Goal: Task Accomplishment & Management: Manage account settings

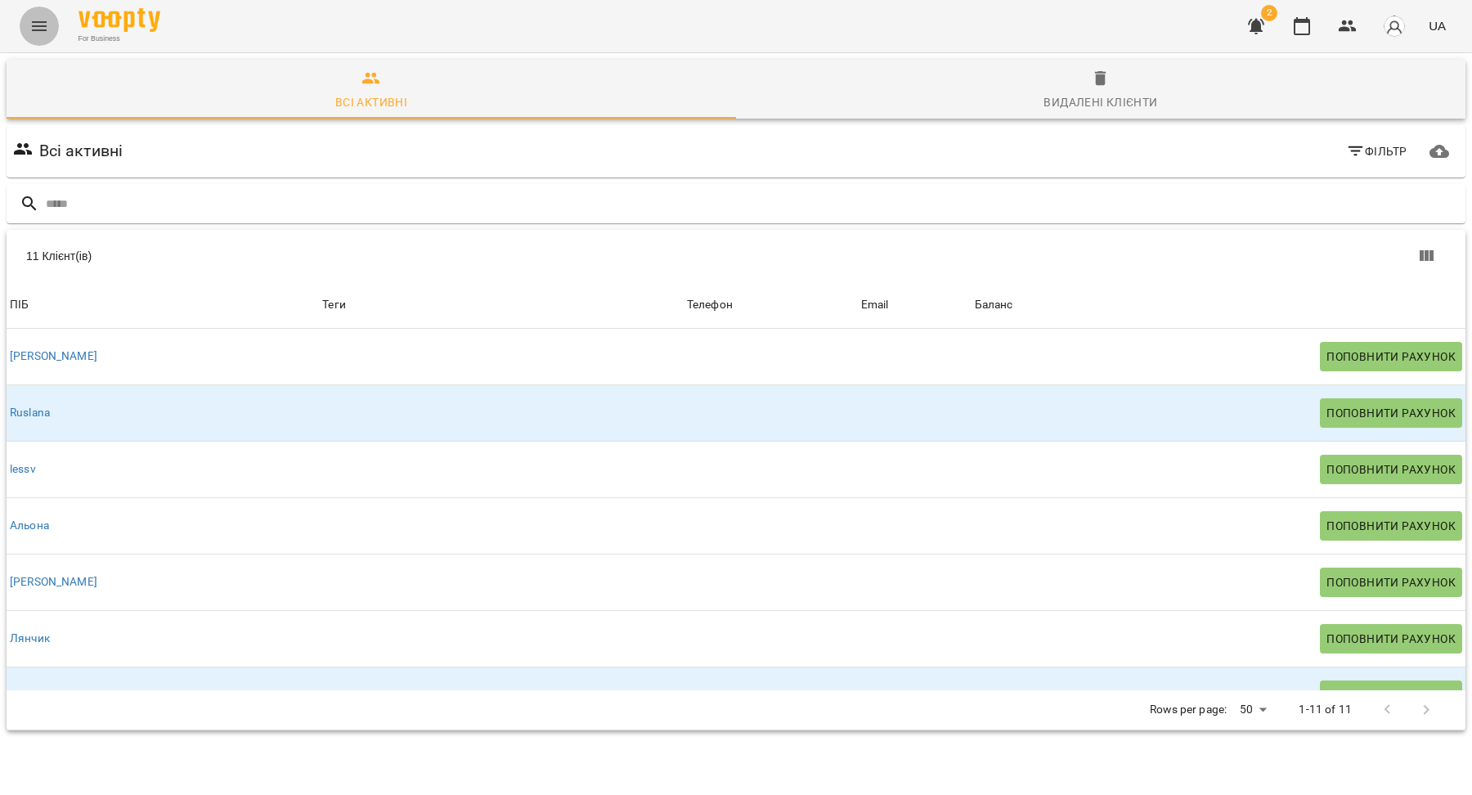
click at [44, 22] on icon "Menu" at bounding box center [39, 26] width 15 height 10
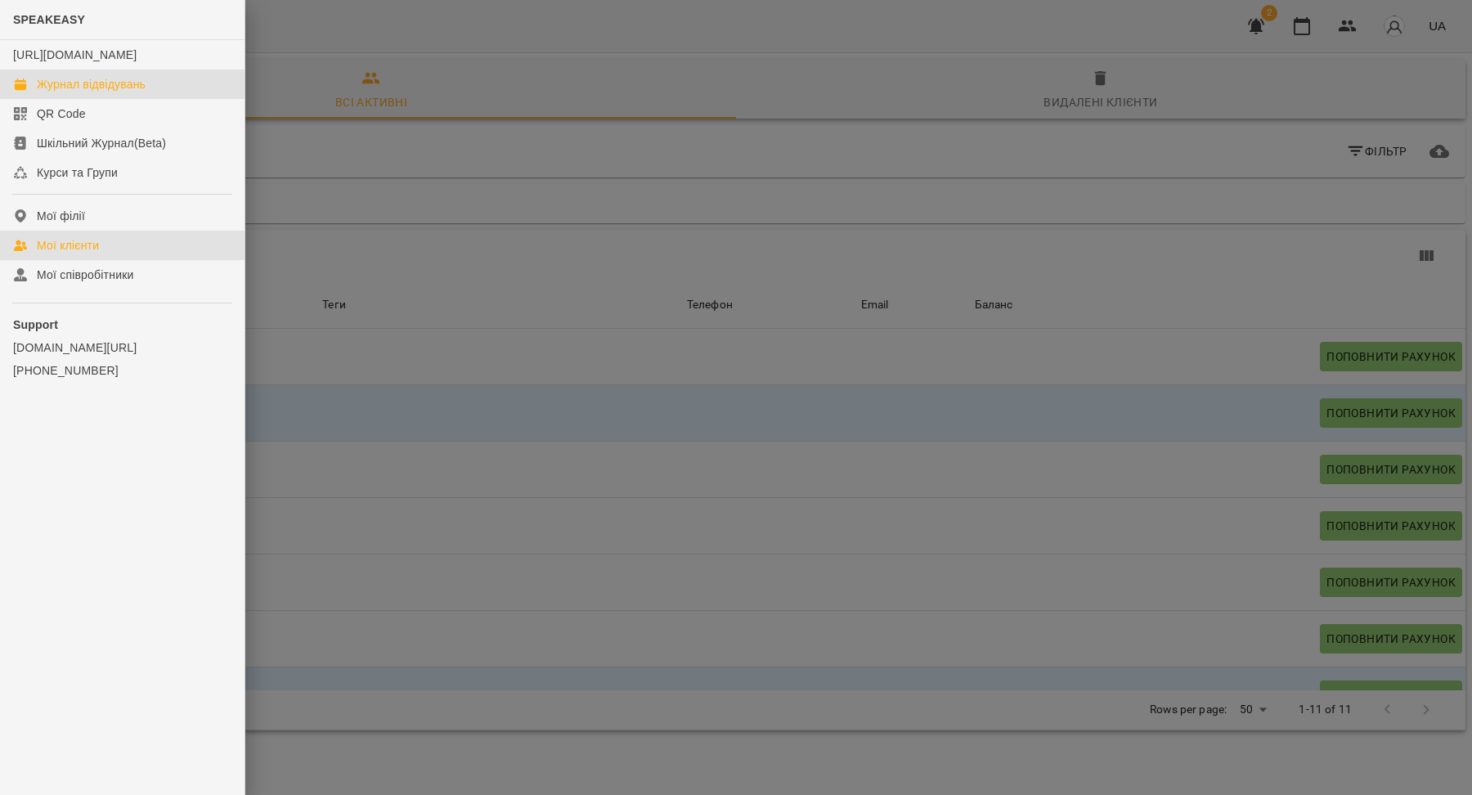
click at [58, 92] on div "Журнал відвідувань" at bounding box center [91, 84] width 109 height 16
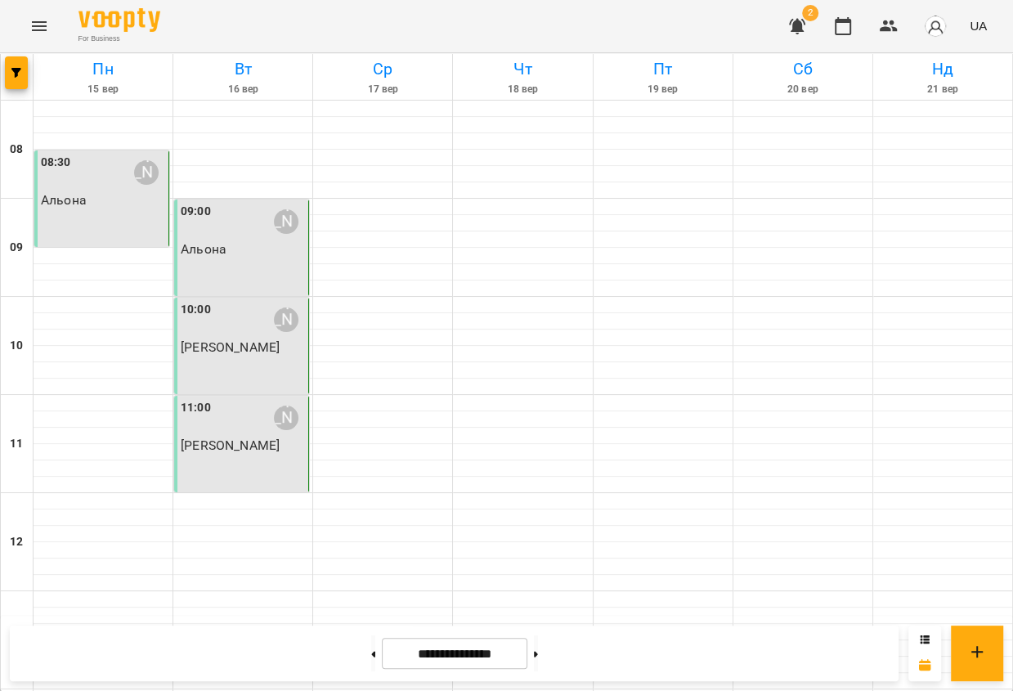
scroll to position [673, 0]
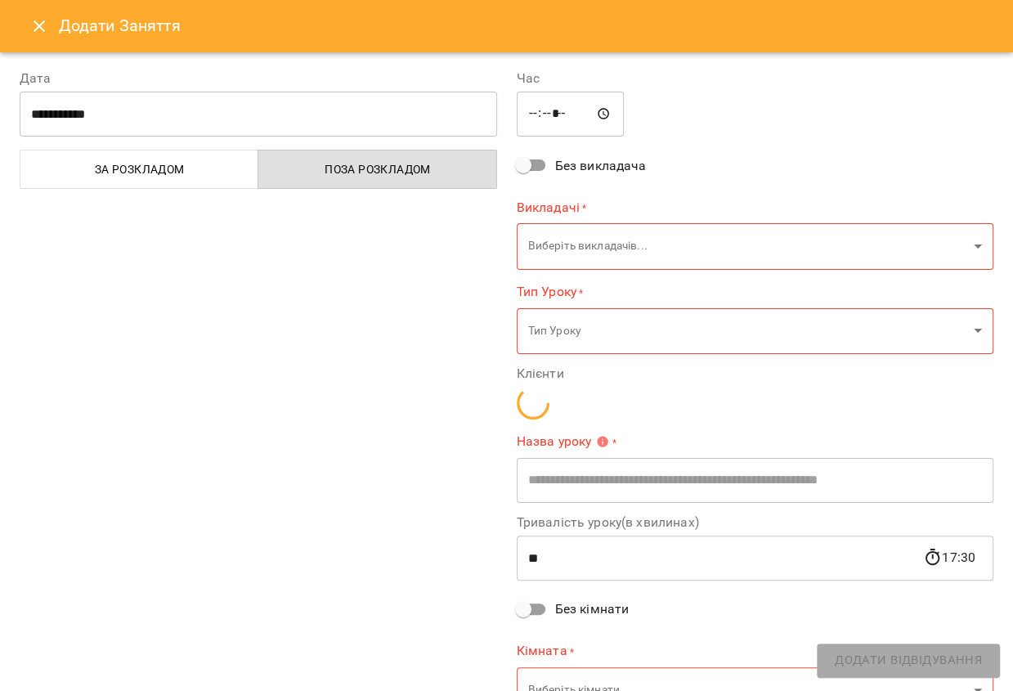
type input "**********"
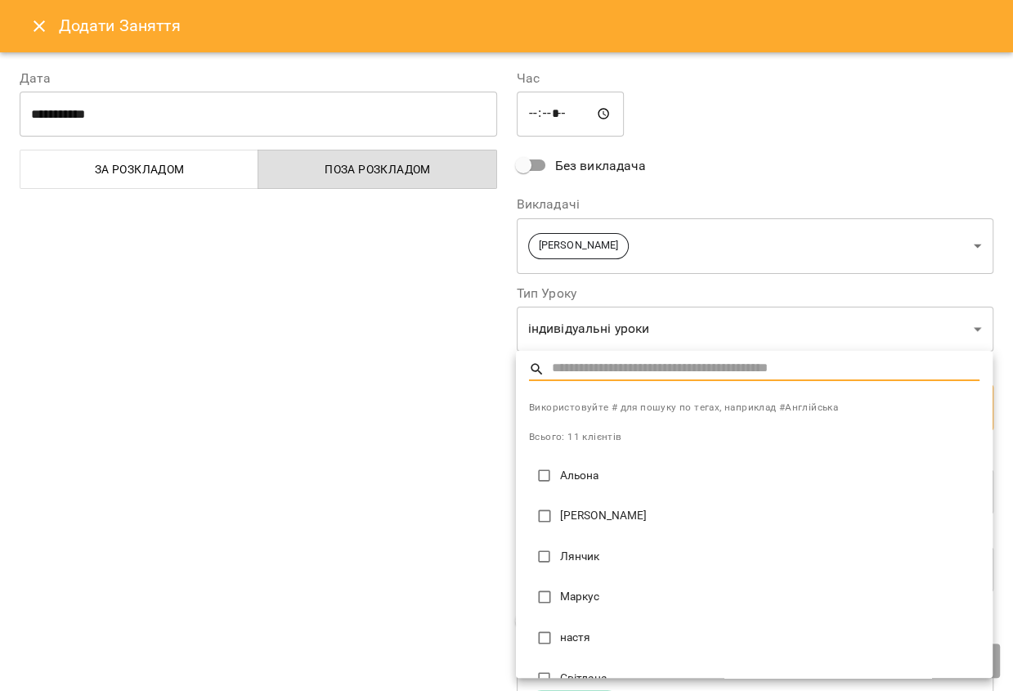
click at [577, 590] on p "Маркус" at bounding box center [770, 597] width 420 height 16
type input "**********"
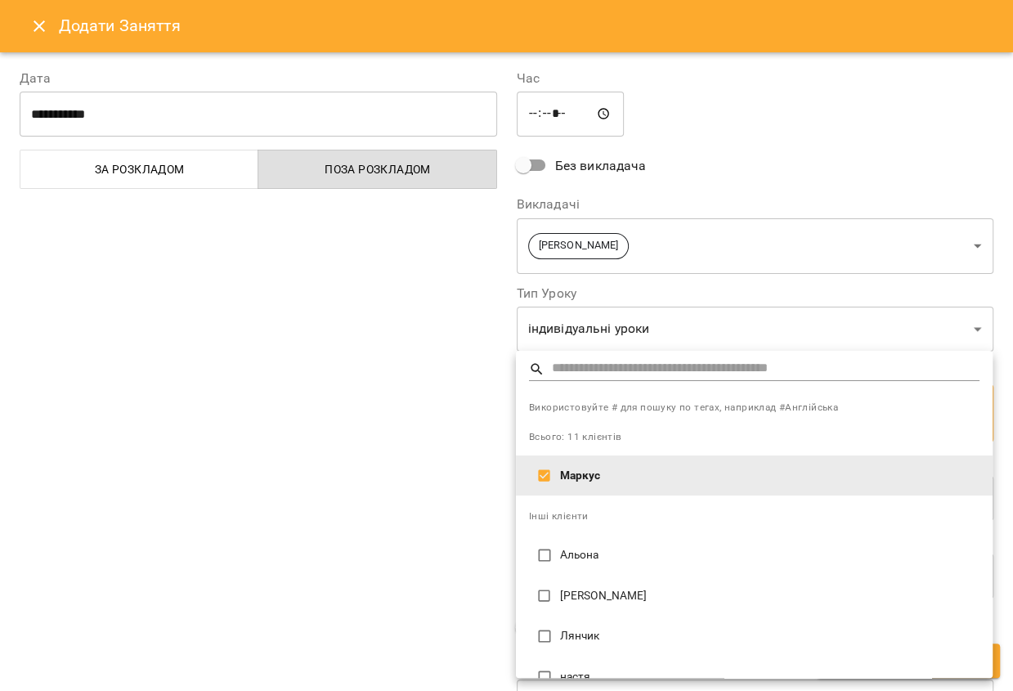
click at [404, 550] on div at bounding box center [506, 345] width 1013 height 691
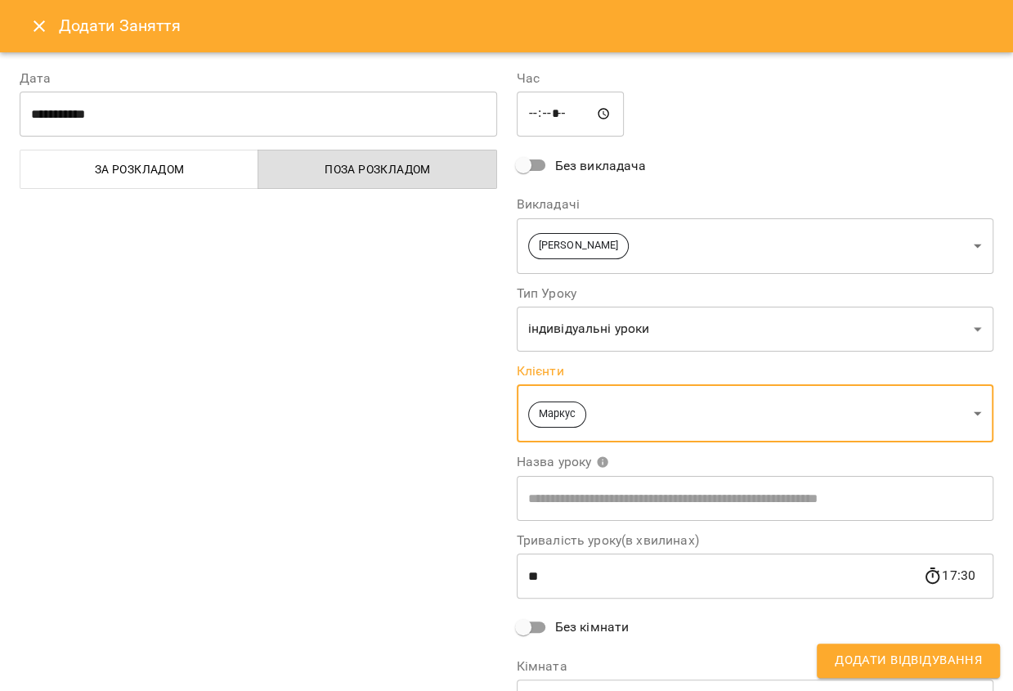
click at [922, 650] on span "Додати Відвідування" at bounding box center [908, 660] width 147 height 21
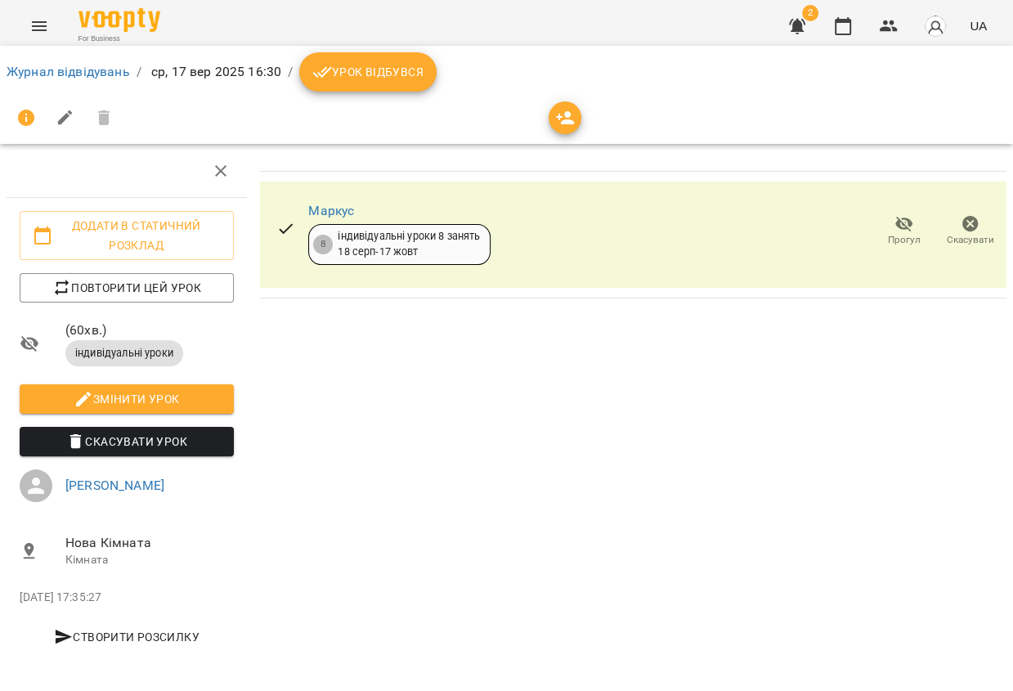
click at [340, 79] on span "Урок відбувся" at bounding box center [367, 72] width 111 height 20
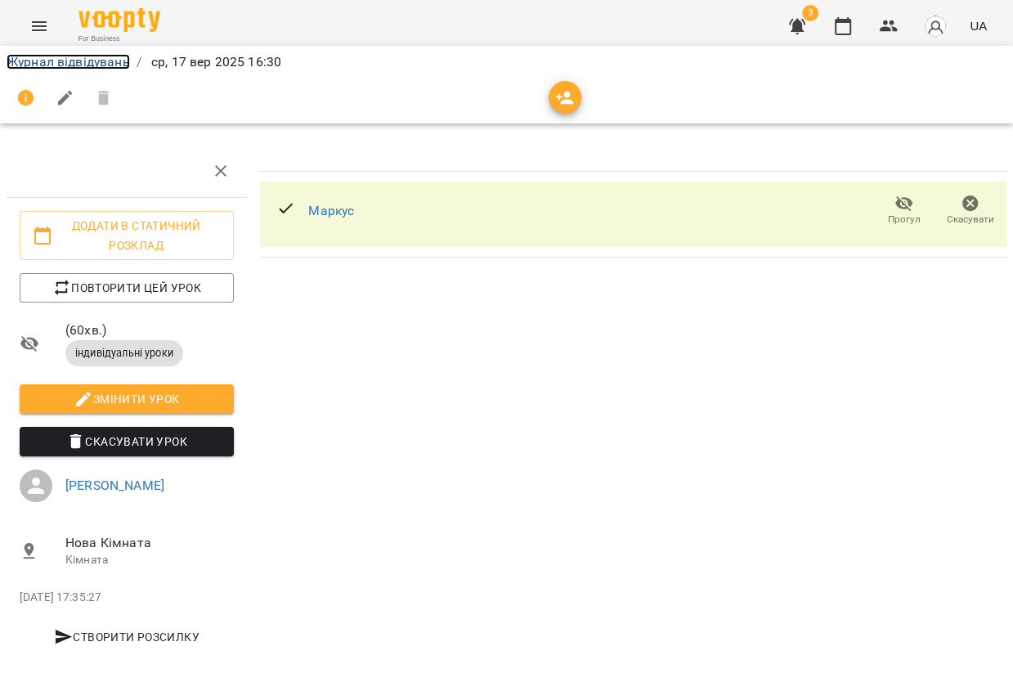
click at [87, 66] on link "Журнал відвідувань" at bounding box center [68, 62] width 123 height 16
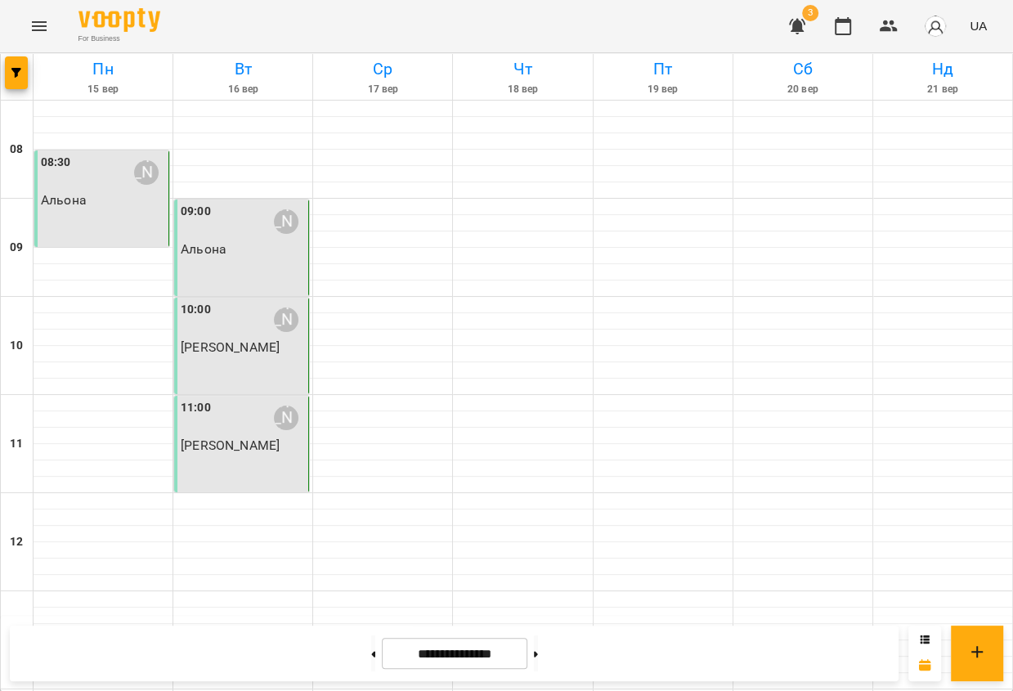
scroll to position [725, 0]
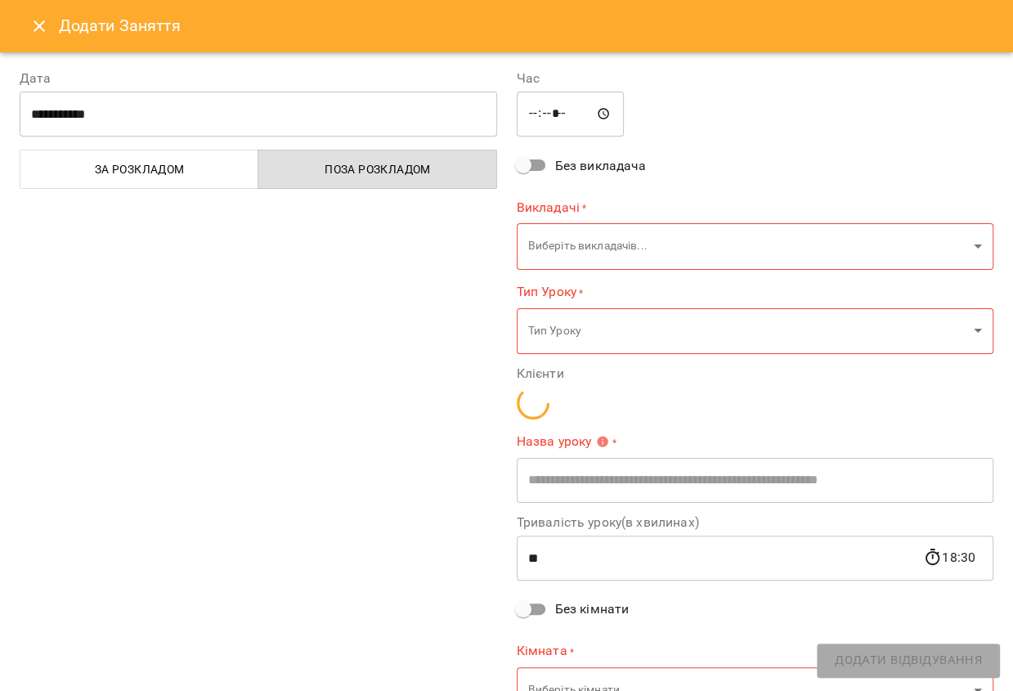
type input "**********"
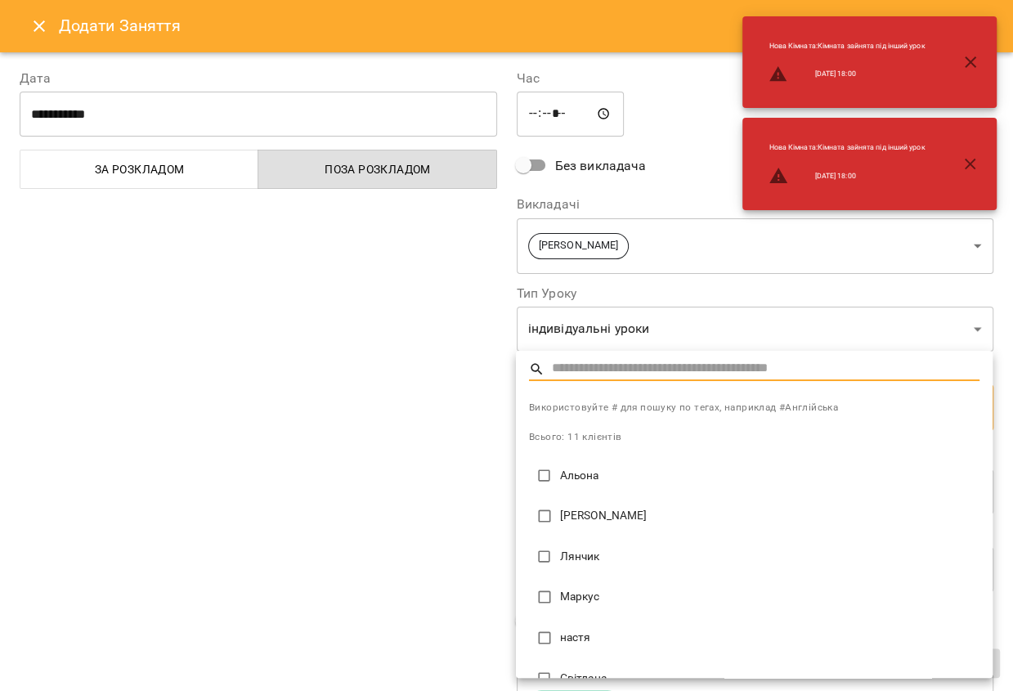
scroll to position [253, 0]
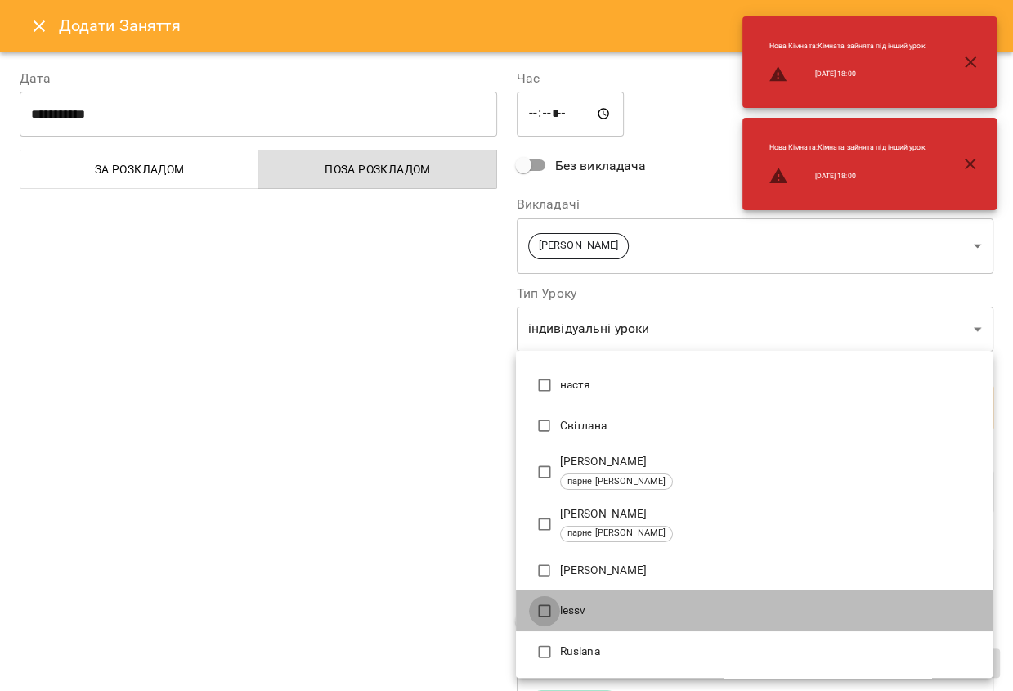
type input "**********"
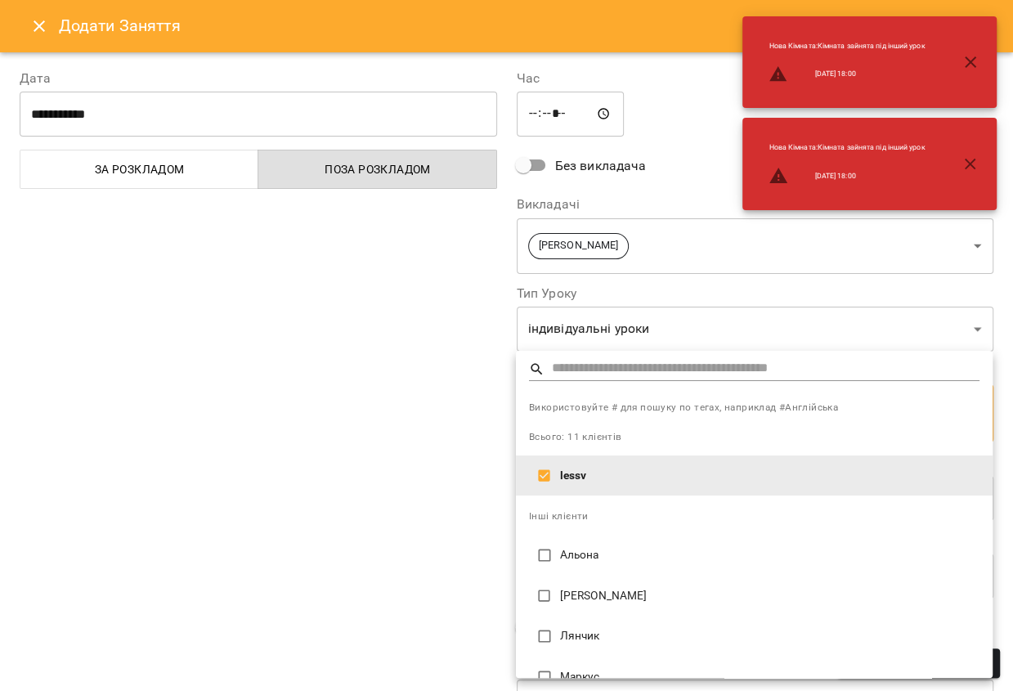
click at [456, 602] on div at bounding box center [506, 345] width 1013 height 691
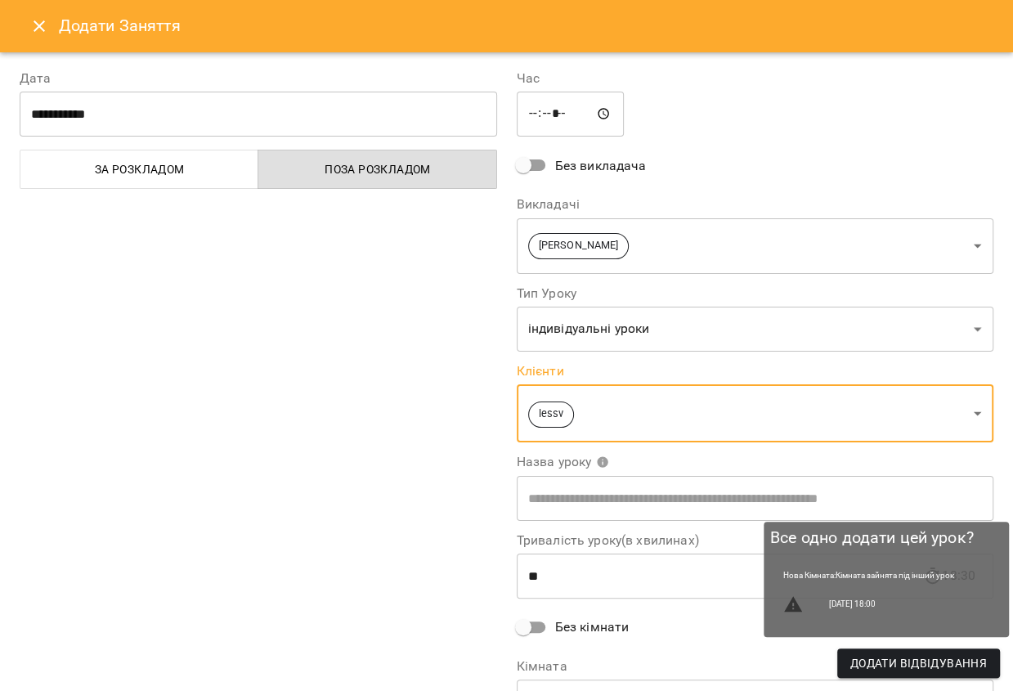
click at [904, 665] on span "Додати Відвідування" at bounding box center [918, 663] width 137 height 20
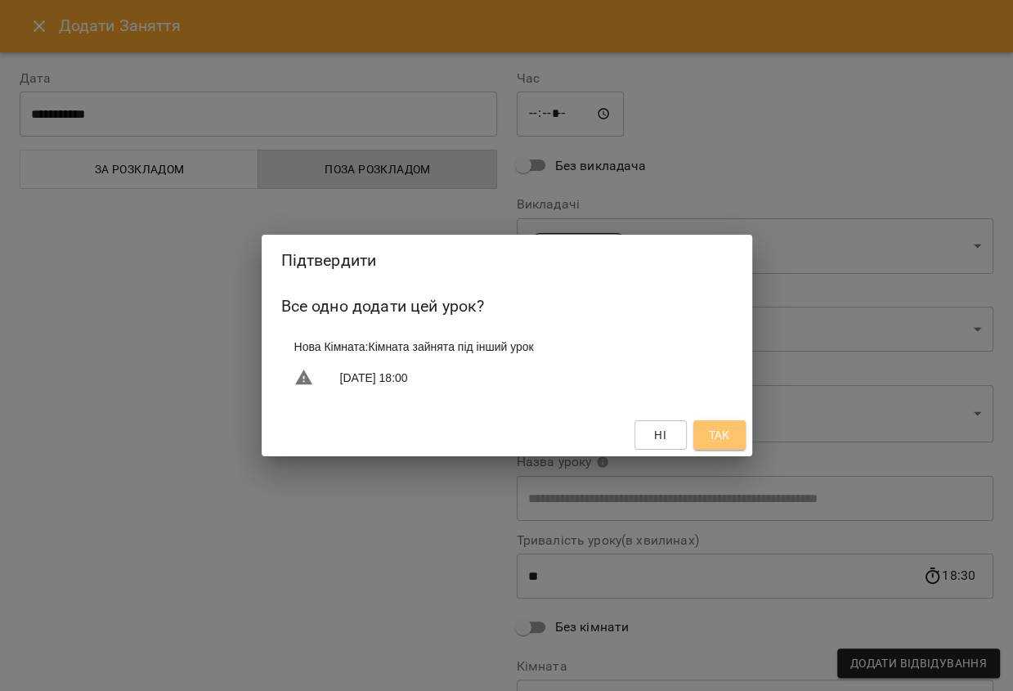
click at [707, 421] on button "Так" at bounding box center [719, 434] width 52 height 29
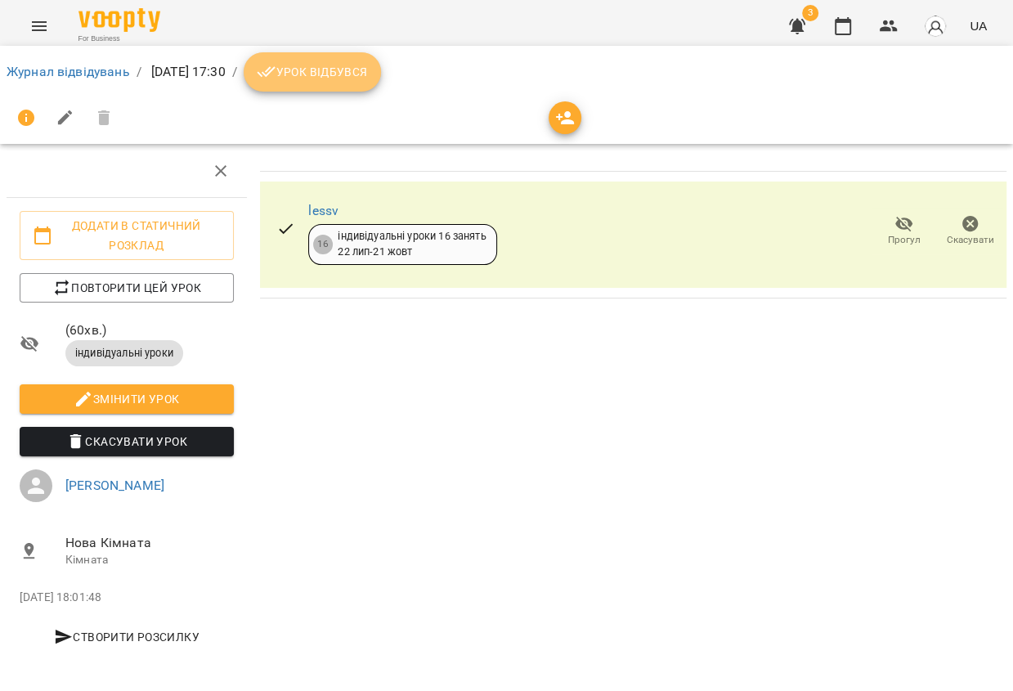
click at [330, 83] on button "Урок відбувся" at bounding box center [312, 71] width 137 height 39
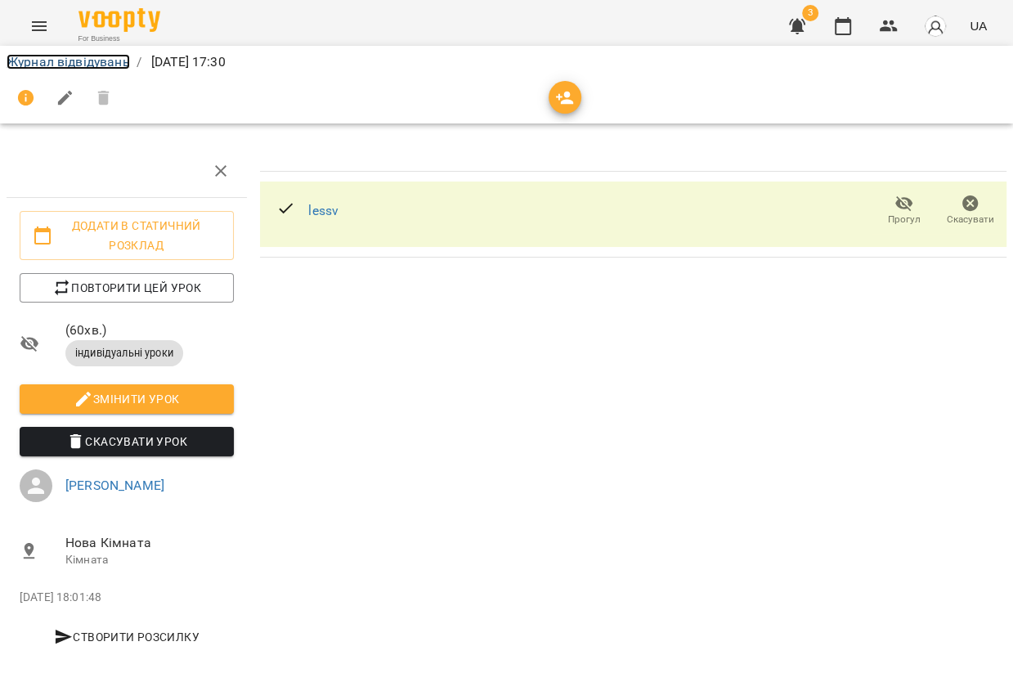
click at [103, 54] on link "Журнал відвідувань" at bounding box center [68, 62] width 123 height 16
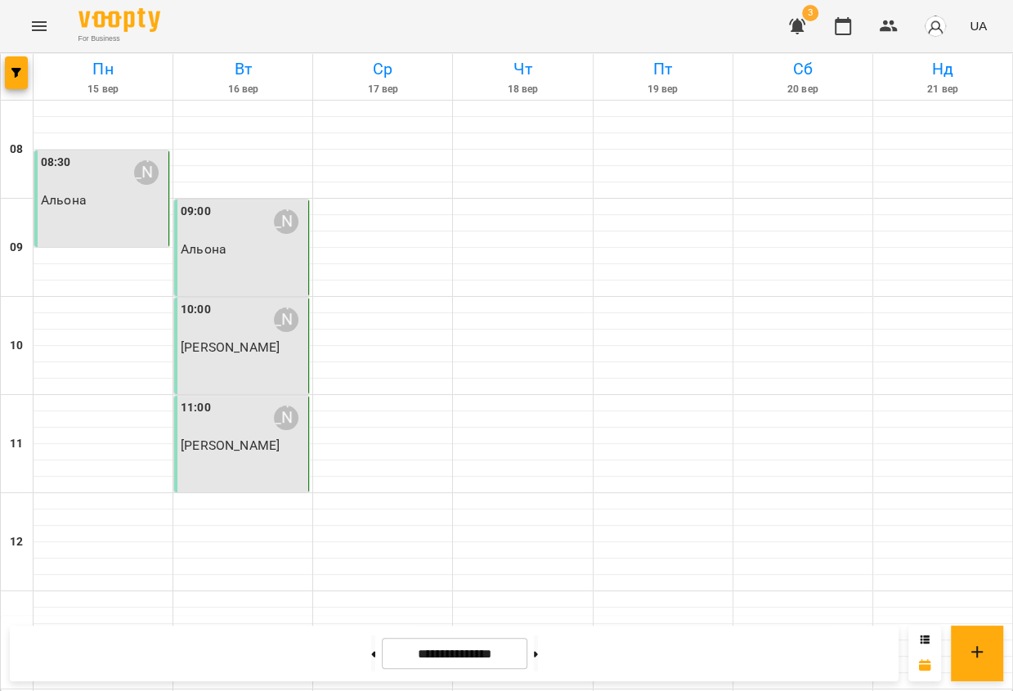
scroll to position [706, 0]
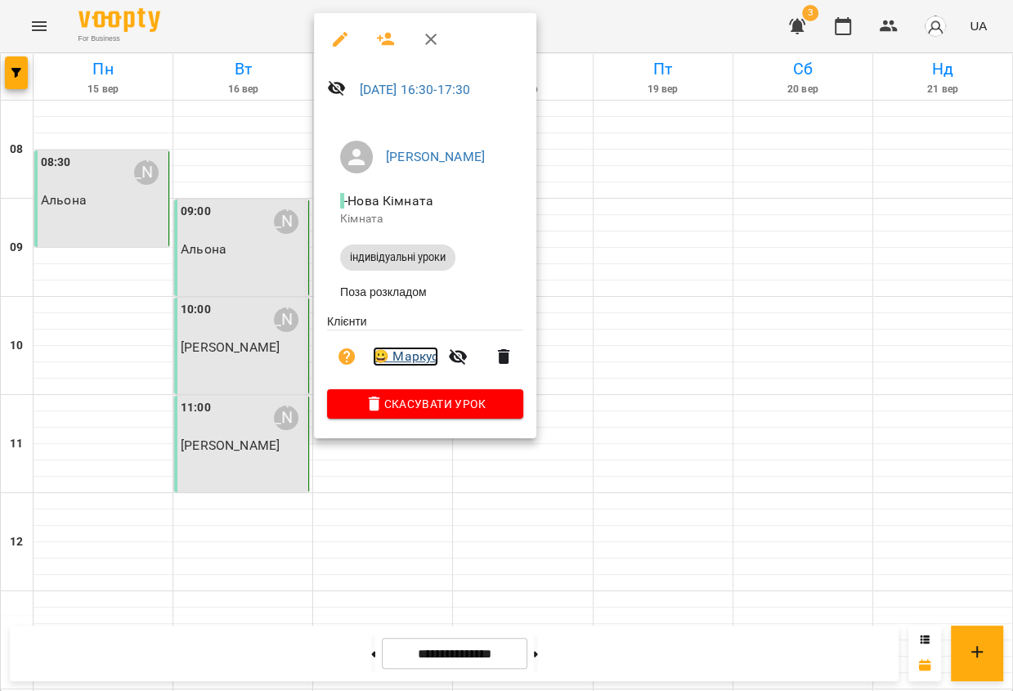
click at [417, 364] on link "😀 Маркус" at bounding box center [405, 357] width 65 height 20
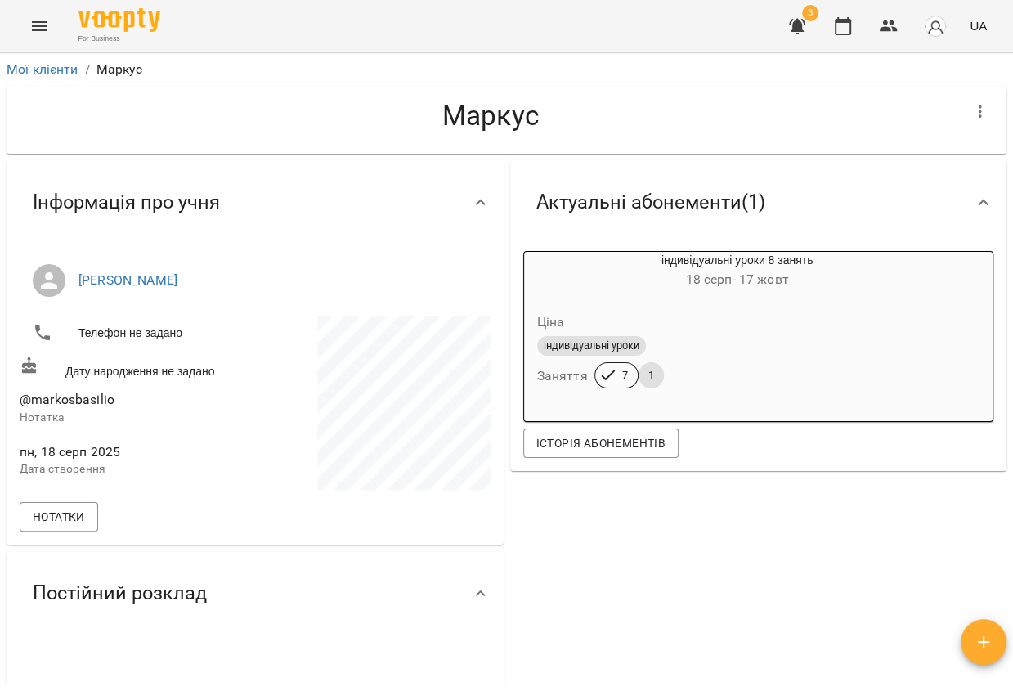
click at [48, 32] on button "Menu" at bounding box center [39, 26] width 39 height 39
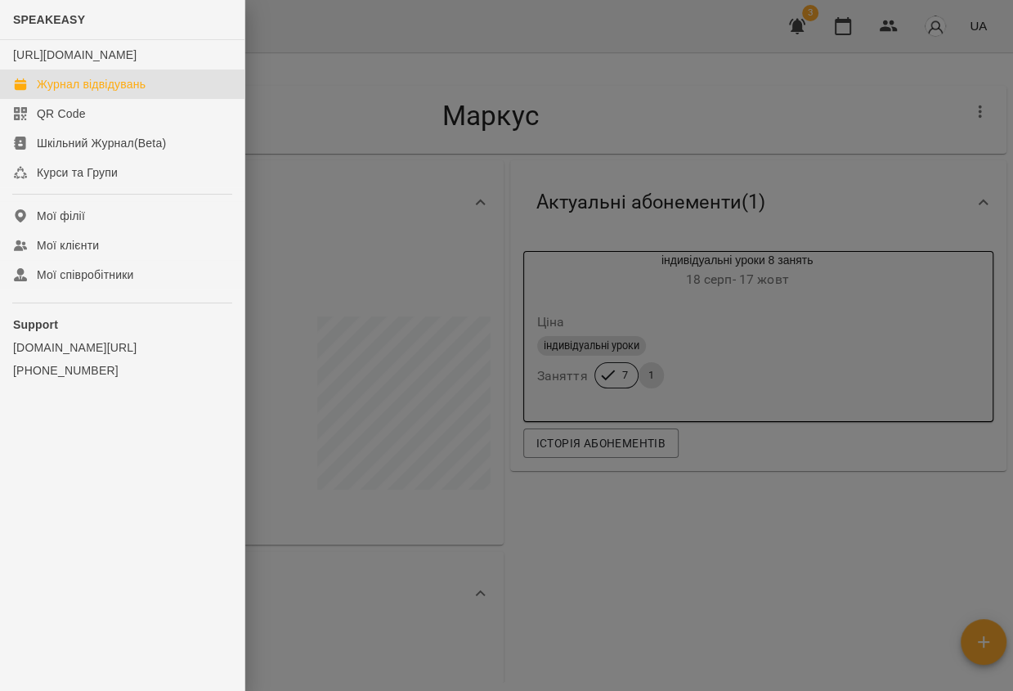
click at [128, 92] on div "Журнал відвідувань" at bounding box center [91, 84] width 109 height 16
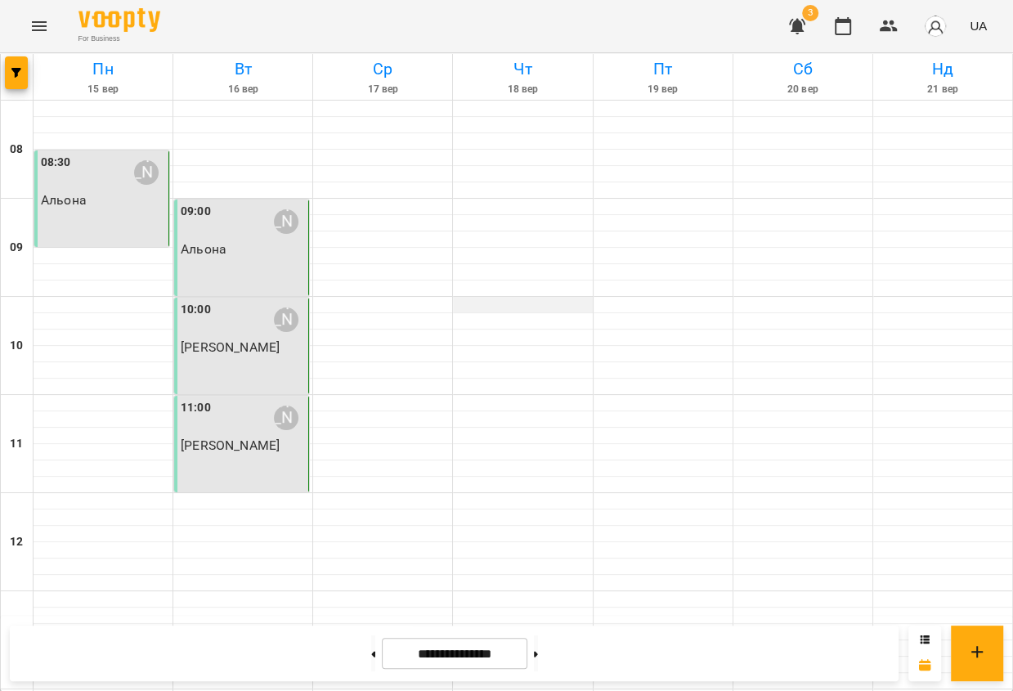
click at [475, 300] on div at bounding box center [522, 305] width 139 height 16
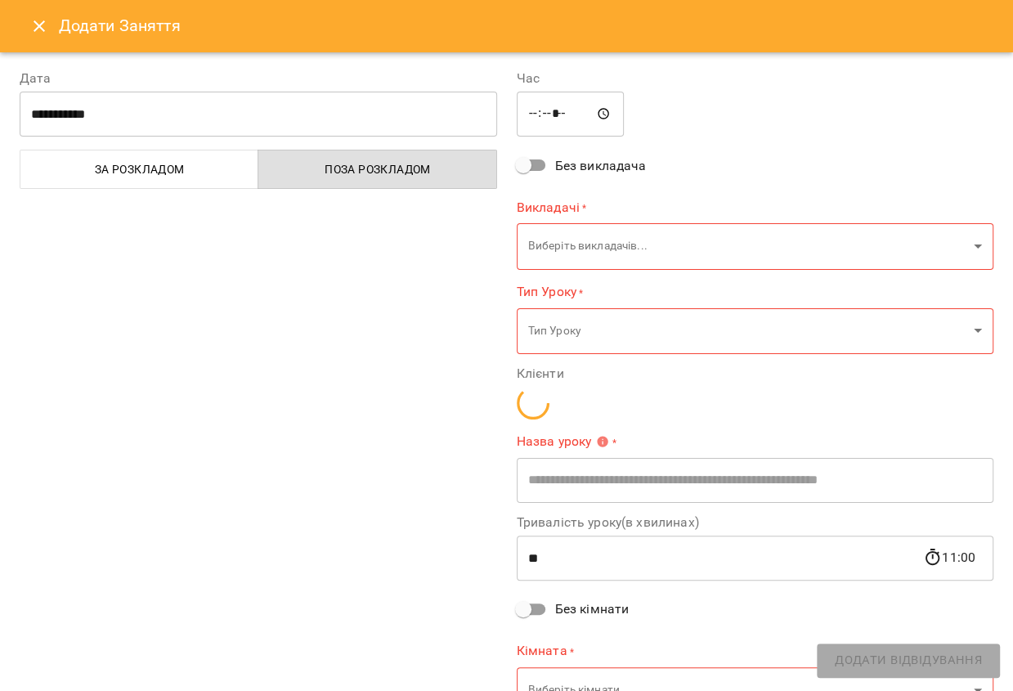
type input "**********"
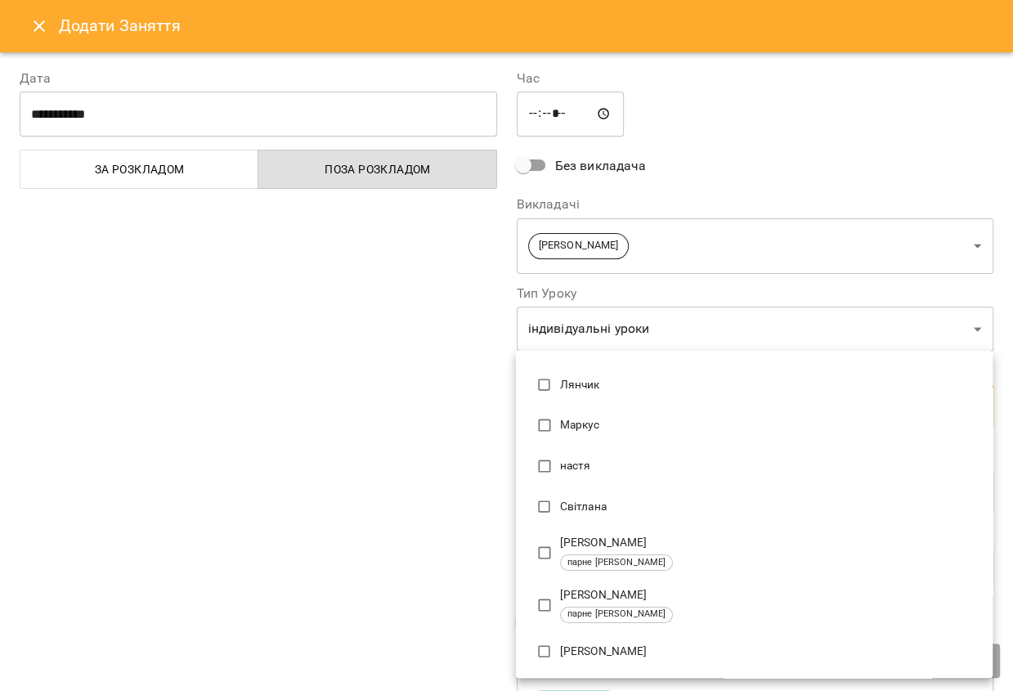
scroll to position [253, 0]
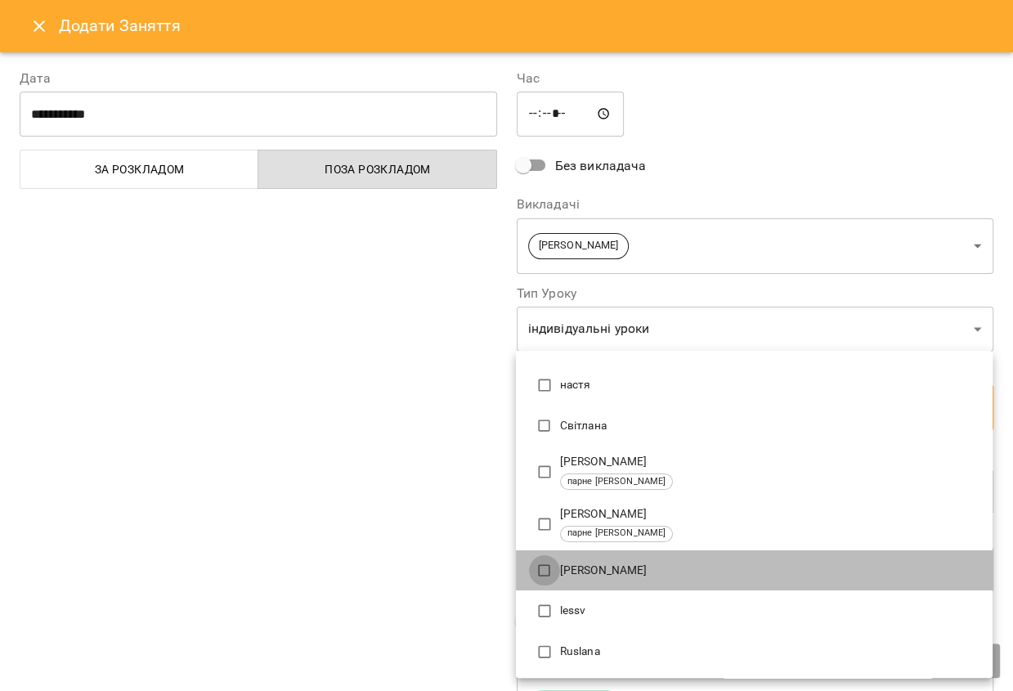
type input "**********"
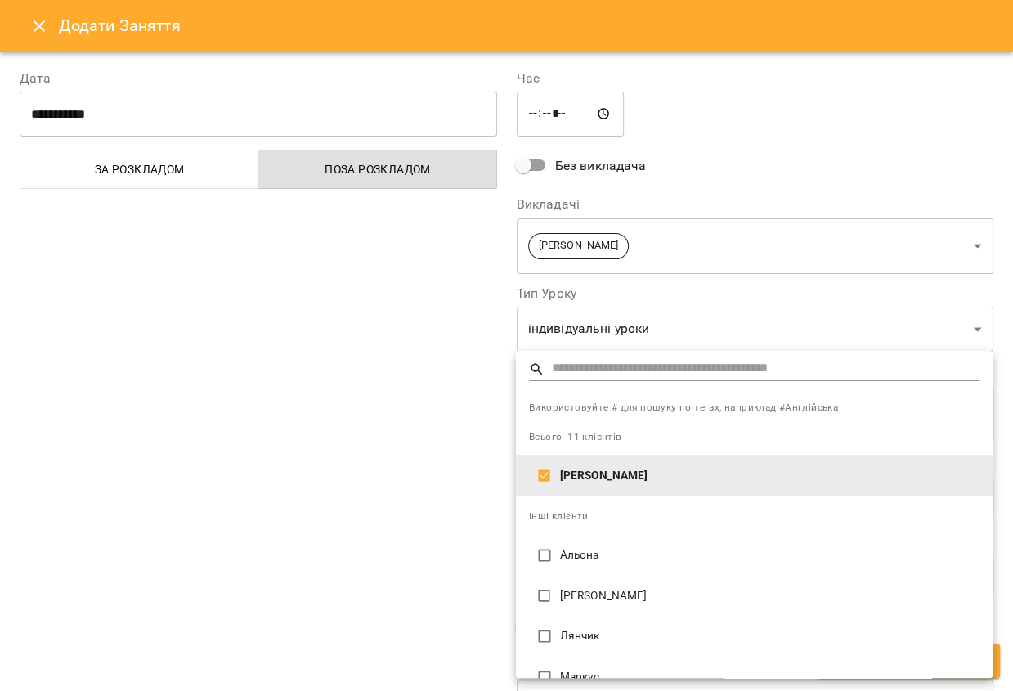
click at [376, 526] on div at bounding box center [506, 345] width 1013 height 691
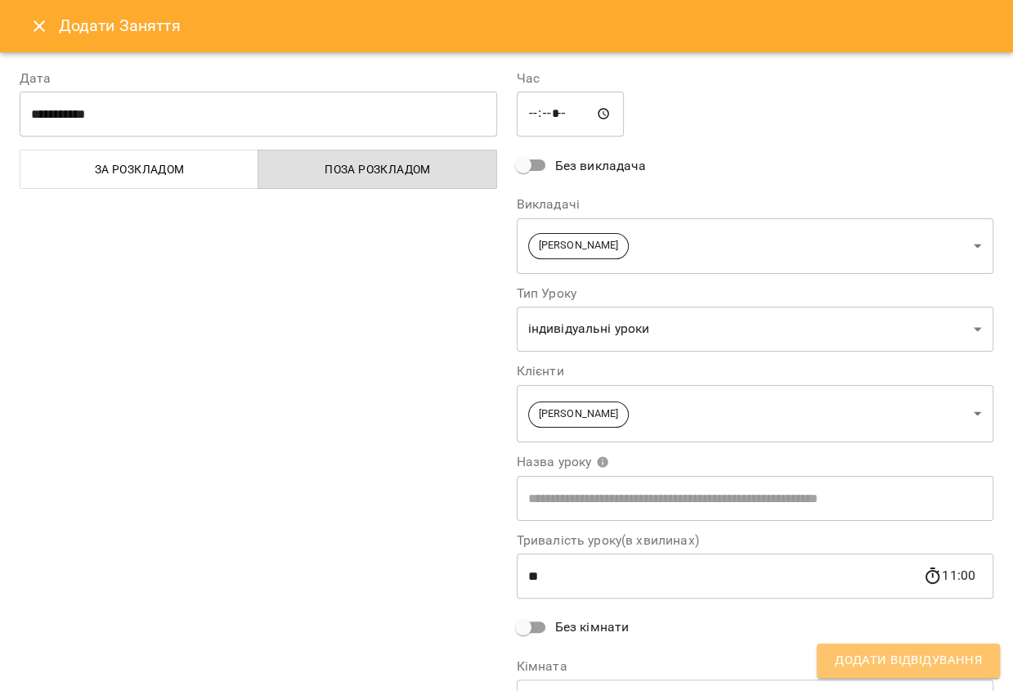
click at [832, 666] on button "Додати Відвідування" at bounding box center [908, 661] width 183 height 34
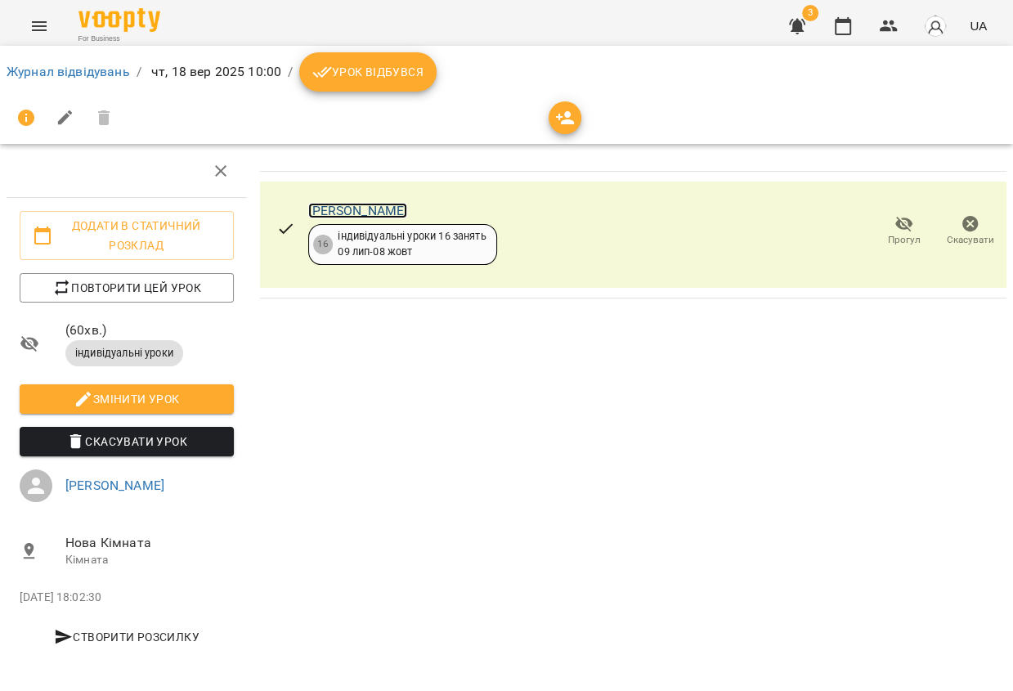
click at [334, 210] on link "[PERSON_NAME]" at bounding box center [357, 211] width 99 height 16
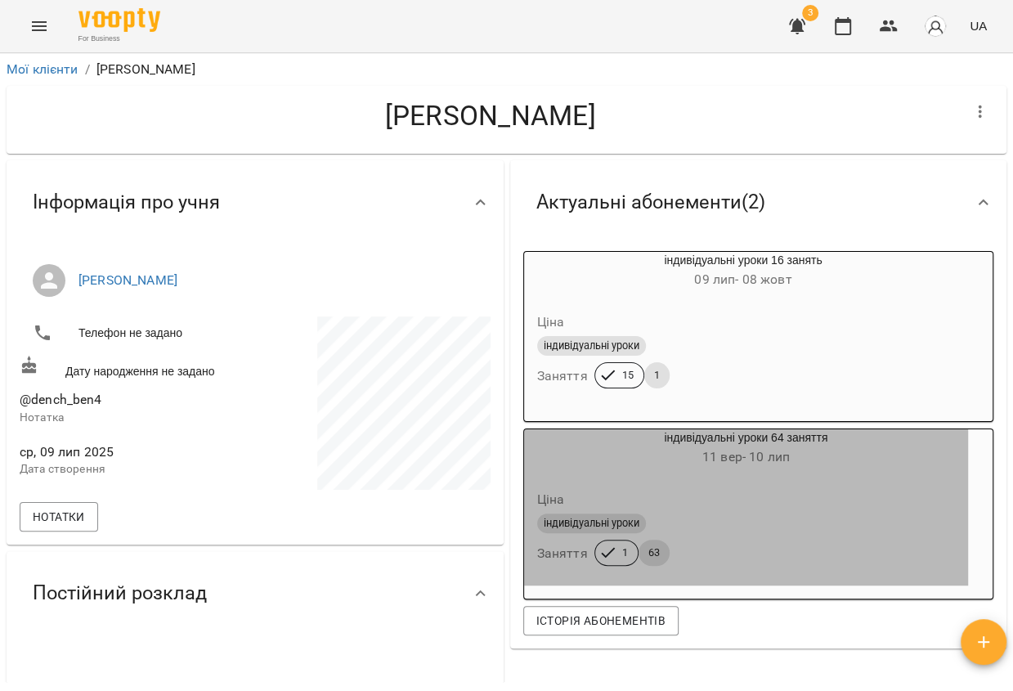
click at [746, 460] on span "11 вер - 10 лип" at bounding box center [746, 457] width 88 height 16
